Goal: Information Seeking & Learning: Learn about a topic

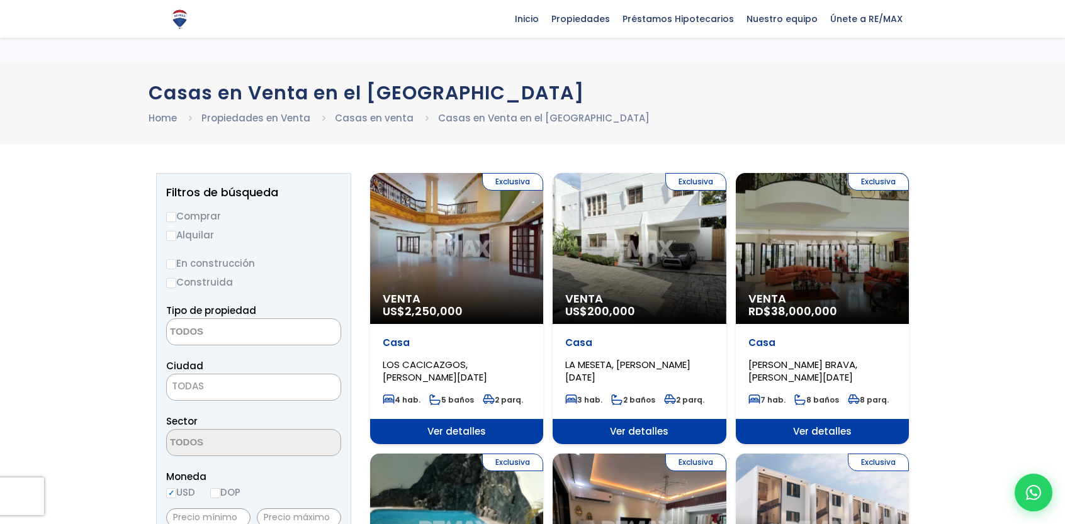
select select
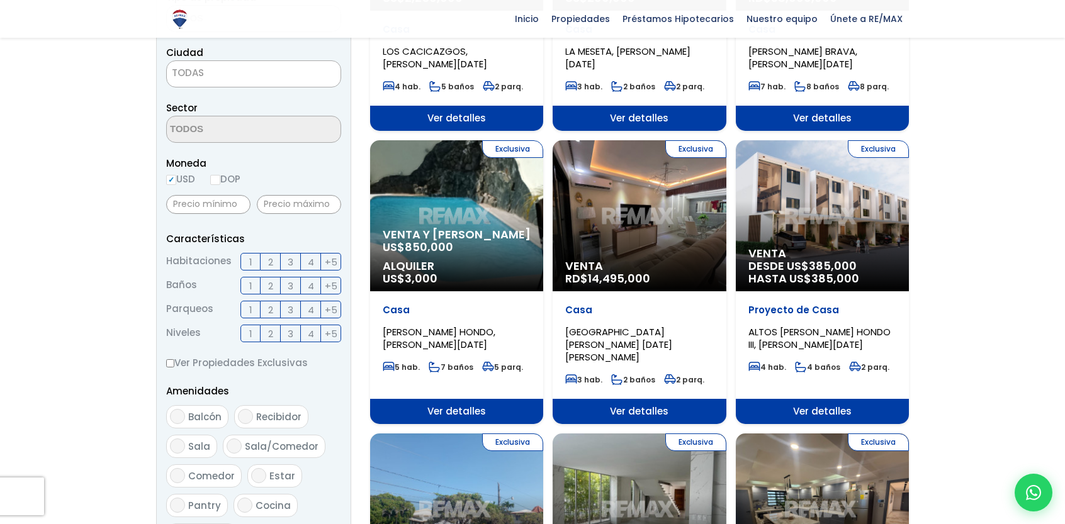
scroll to position [315, 0]
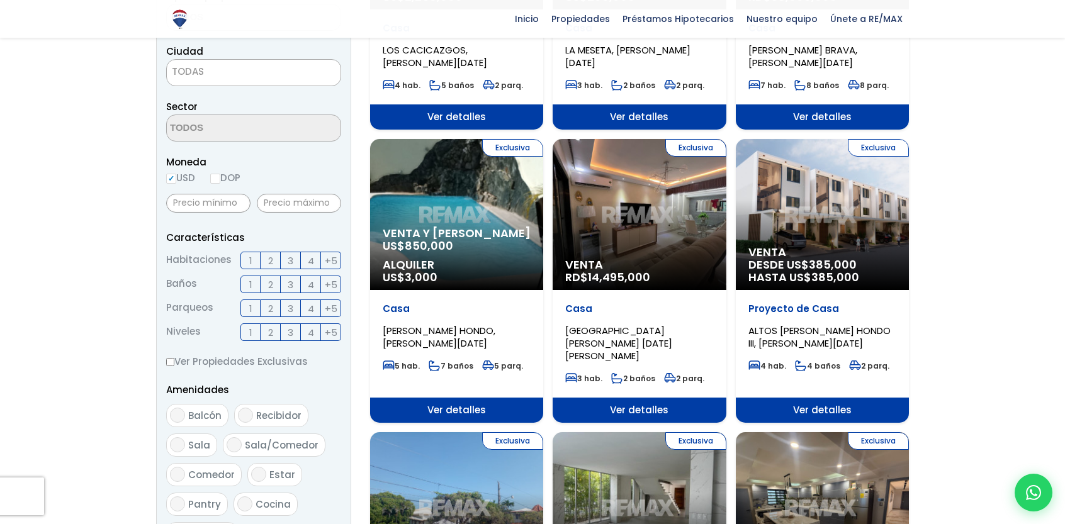
click at [646, 244] on div "Exclusiva Venta RD$ 14,495,000" at bounding box center [639, 214] width 173 height 151
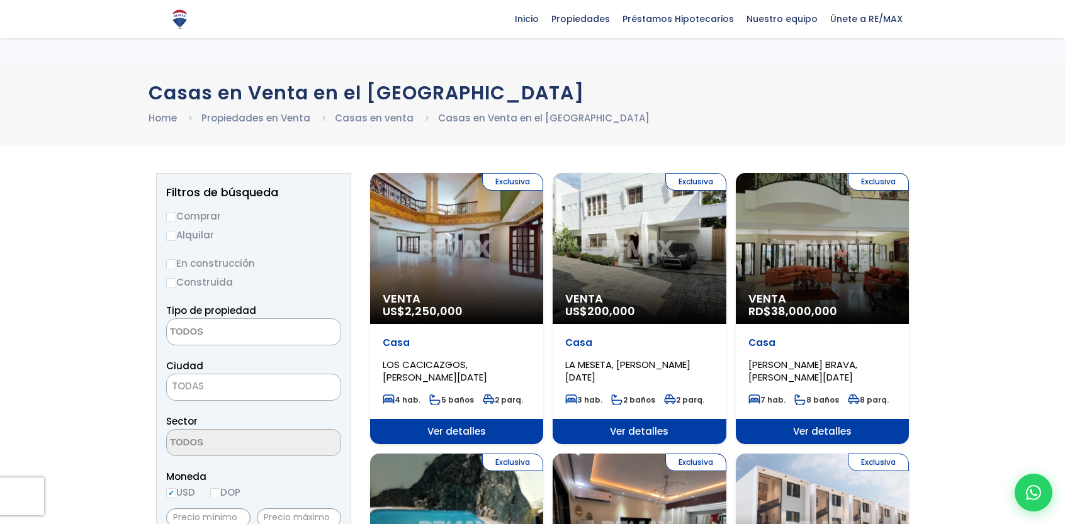
select select
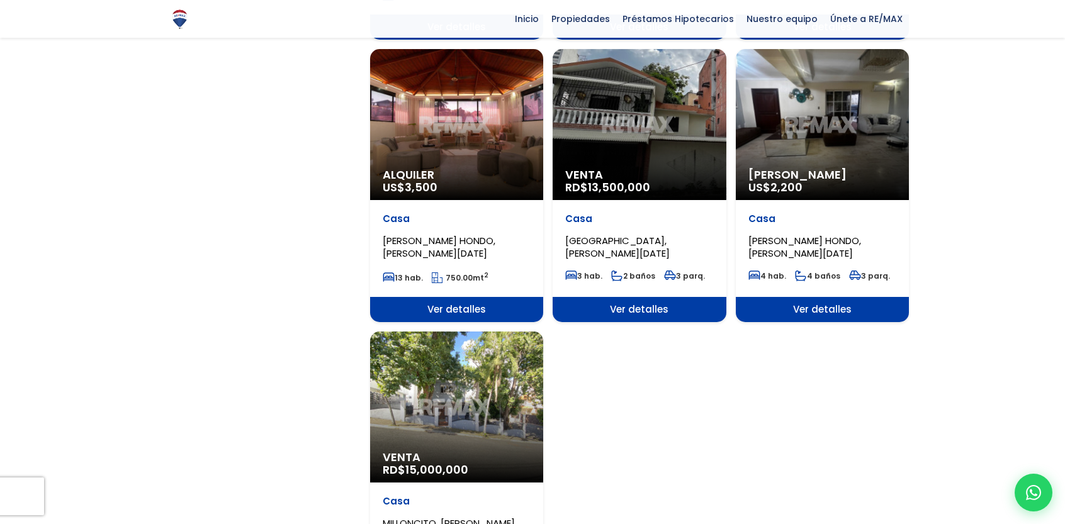
scroll to position [1322, 0]
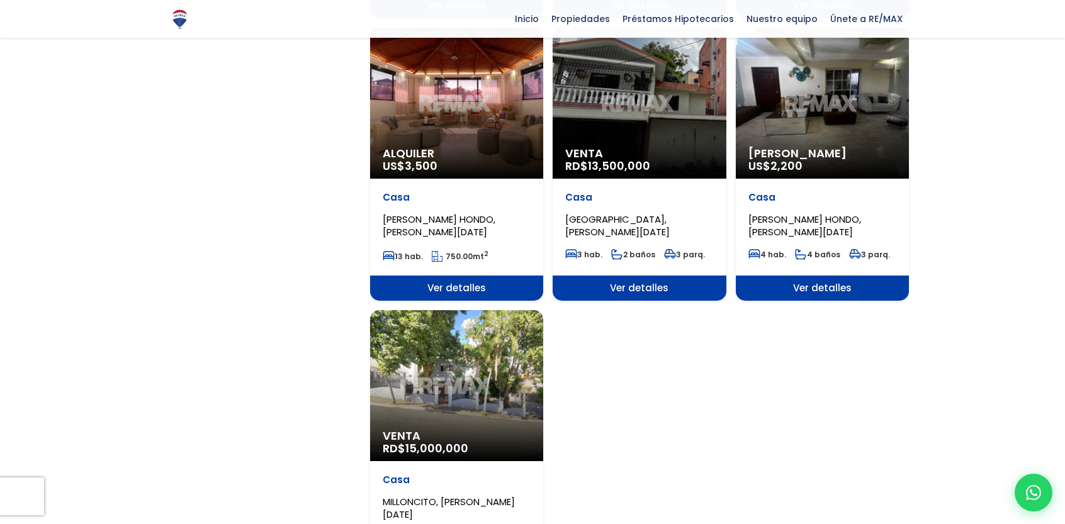
click at [451, 370] on div "Venta RD$ 15,000,000" at bounding box center [456, 385] width 173 height 151
